Goal: Information Seeking & Learning: Understand process/instructions

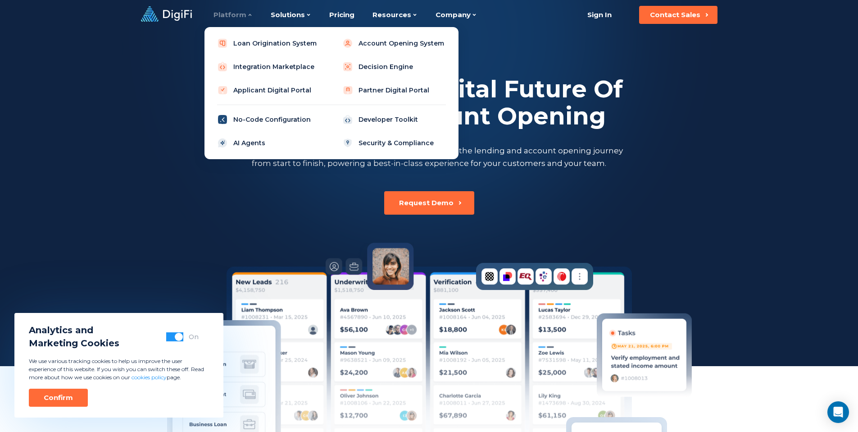
click at [270, 118] on link "No-Code Configuration" at bounding box center [269, 119] width 114 height 18
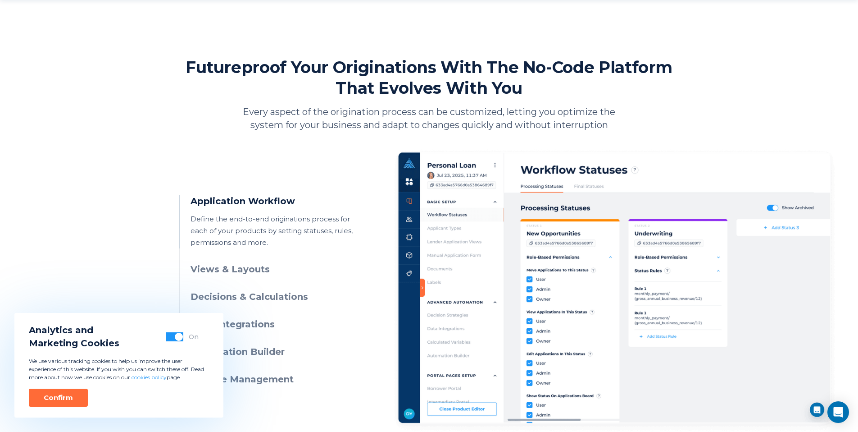
scroll to position [439, 0]
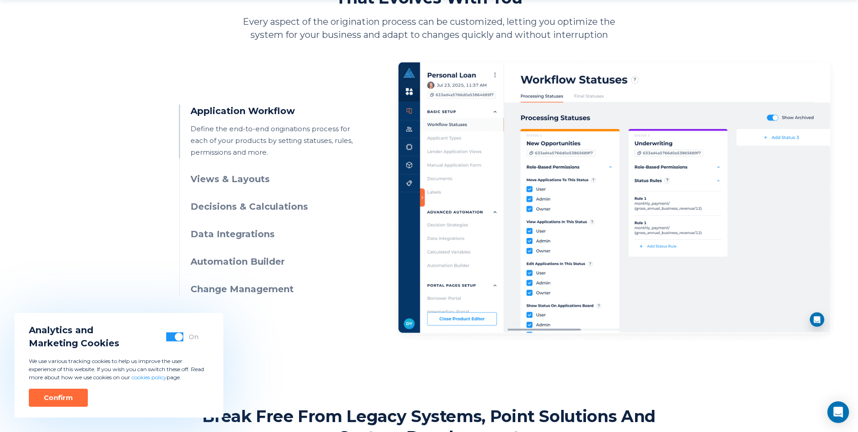
click at [247, 233] on h3 "Data Integrations" at bounding box center [273, 233] width 164 height 13
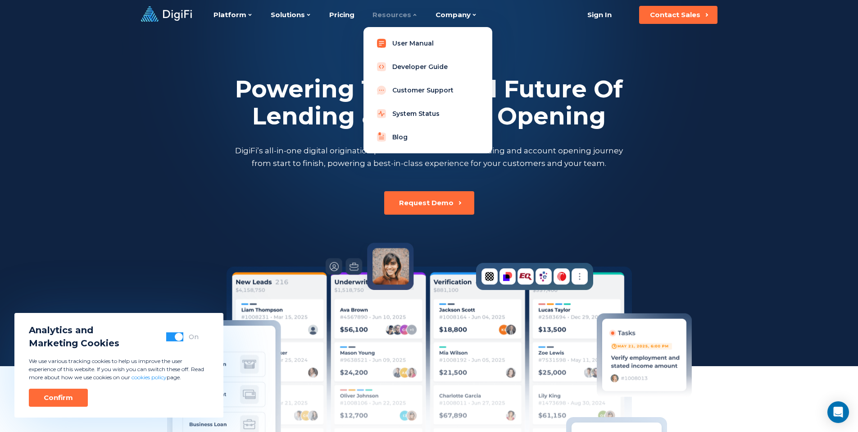
click at [407, 42] on link "User Manual" at bounding box center [428, 43] width 114 height 18
